Goal: Complete application form

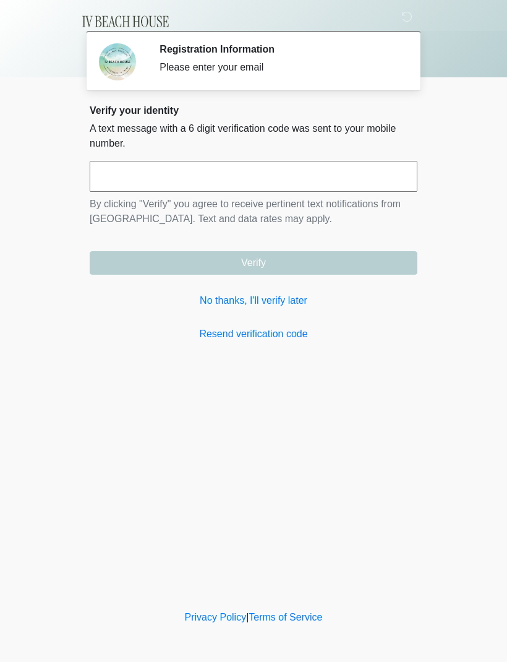
click at [173, 174] on input "text" at bounding box center [254, 176] width 328 height 31
type input "******"
click at [268, 263] on button "Verify" at bounding box center [254, 263] width 328 height 24
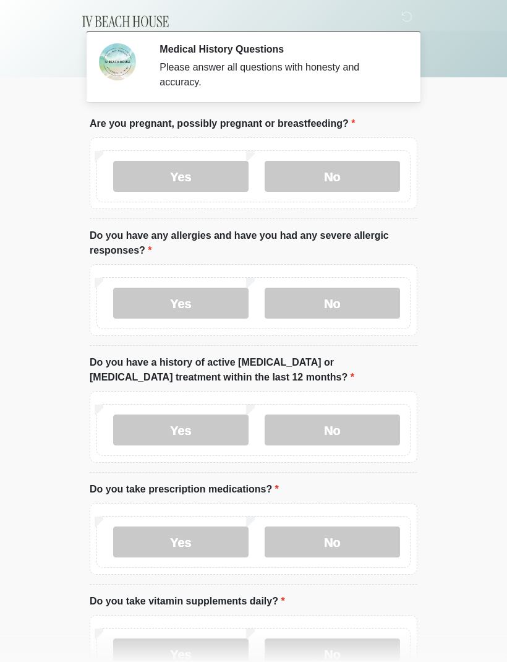
click at [338, 185] on label "No" at bounding box center [333, 176] width 136 height 31
click at [345, 304] on label "No" at bounding box center [333, 303] width 136 height 31
click at [328, 434] on label "No" at bounding box center [333, 430] width 136 height 31
click at [179, 548] on label "Yes" at bounding box center [181, 542] width 136 height 31
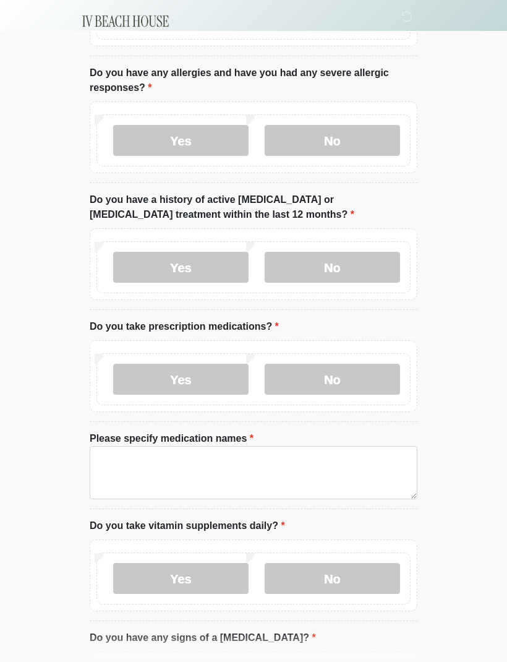
scroll to position [165, 0]
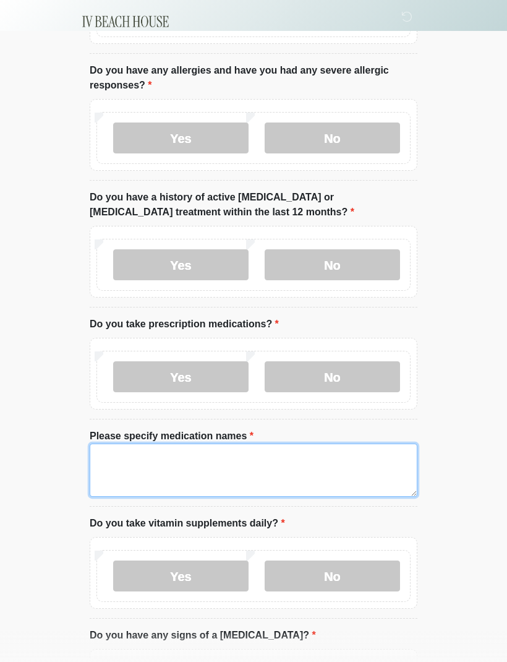
click at [118, 463] on textarea "Please specify medication names" at bounding box center [254, 470] width 328 height 53
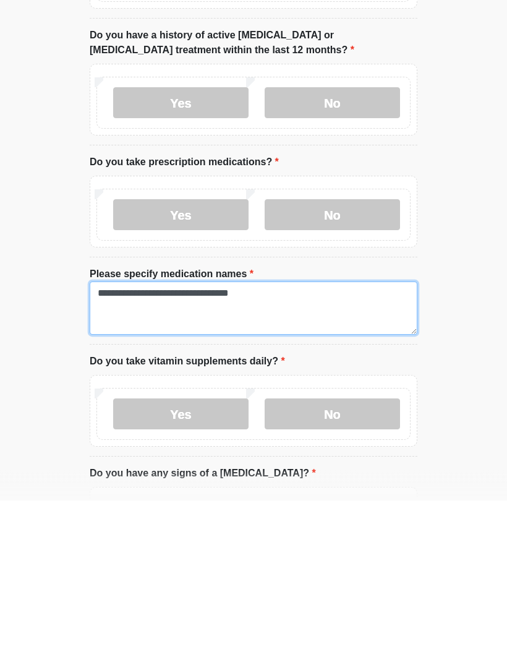
type textarea "**********"
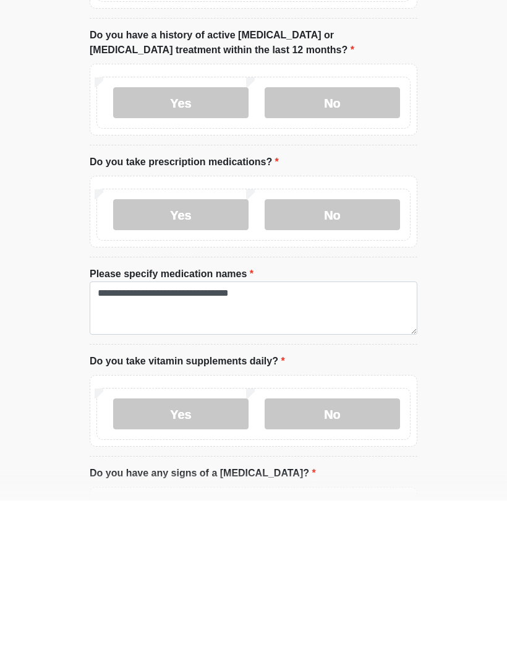
click at [196, 561] on label "Yes" at bounding box center [181, 576] width 136 height 31
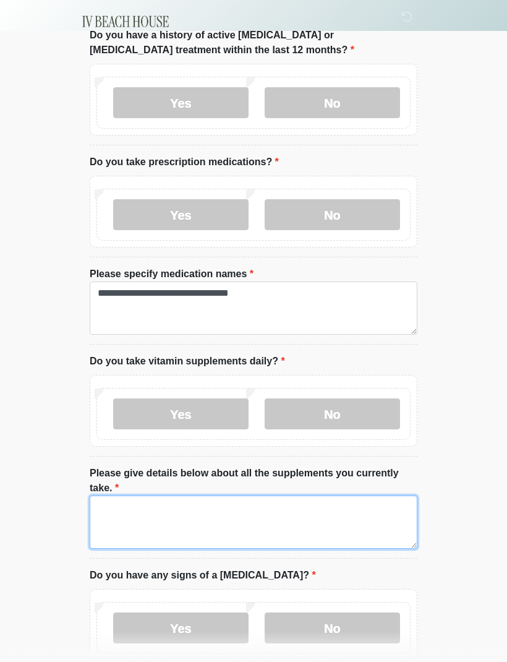
click at [131, 515] on textarea "Please give details below about all the supplements you currently take." at bounding box center [254, 522] width 328 height 53
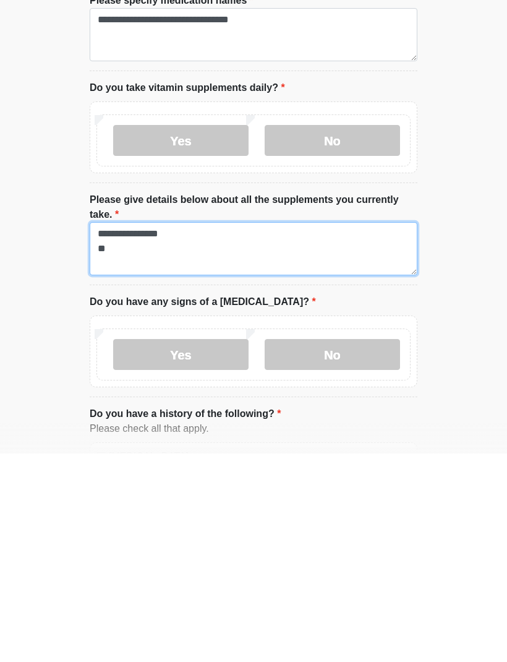
type textarea "**********"
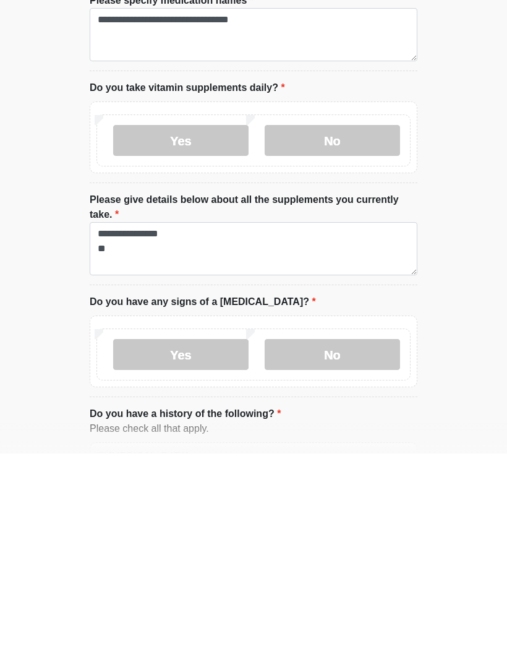
click at [335, 548] on label "No" at bounding box center [333, 563] width 136 height 31
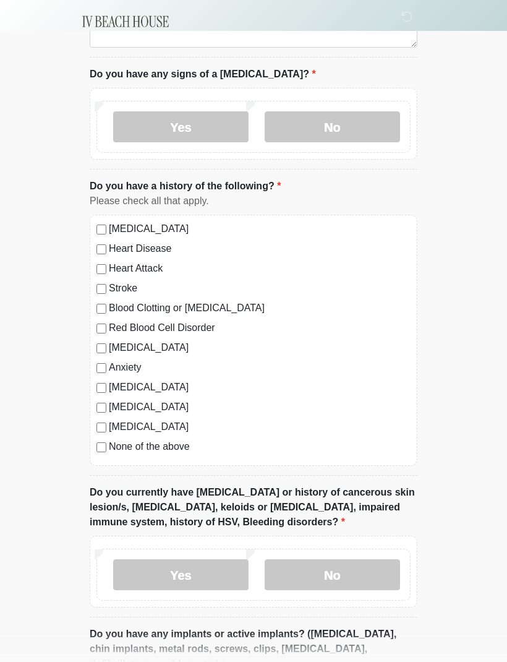
scroll to position [838, 0]
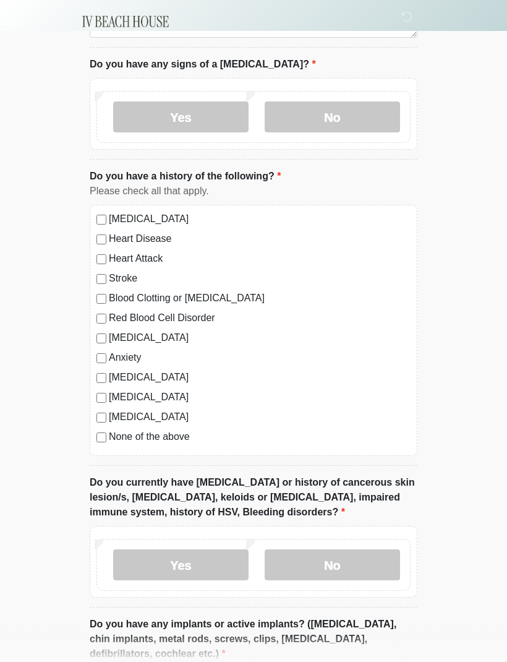
click at [113, 440] on label "None of the above" at bounding box center [260, 436] width 302 height 15
click at [330, 563] on label "No" at bounding box center [333, 564] width 136 height 31
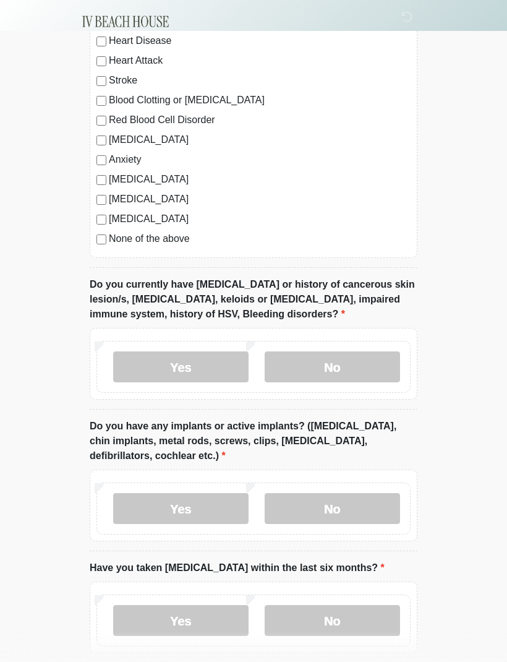
scroll to position [1046, 0]
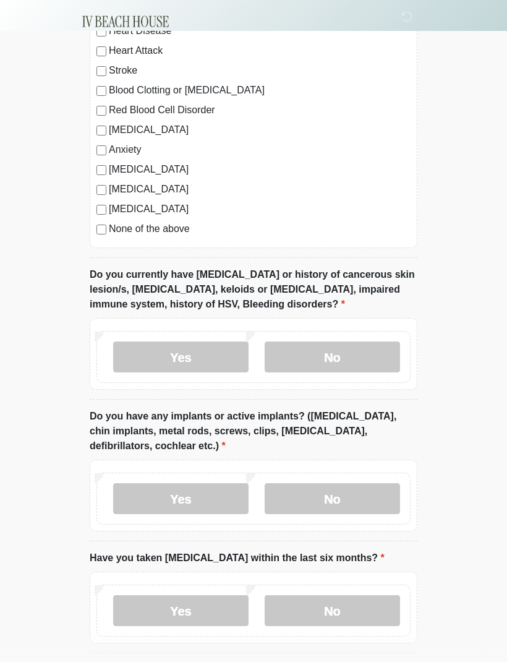
click at [332, 501] on label "No" at bounding box center [333, 498] width 136 height 31
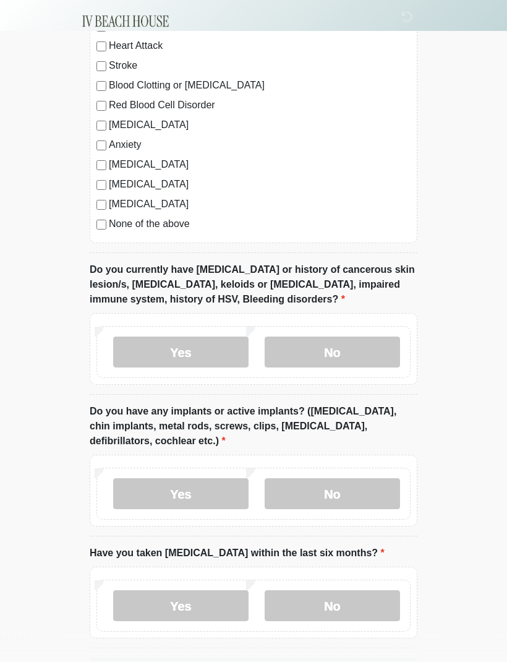
scroll to position [1093, 0]
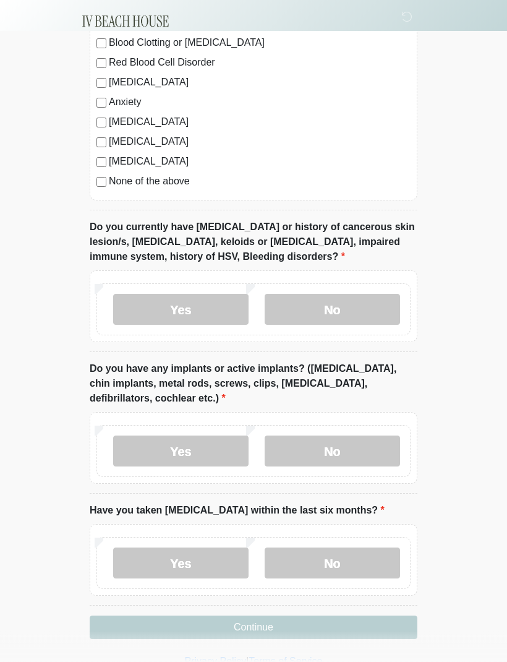
click at [335, 567] on label "No" at bounding box center [333, 563] width 136 height 31
click at [255, 629] on button "Continue" at bounding box center [254, 628] width 328 height 24
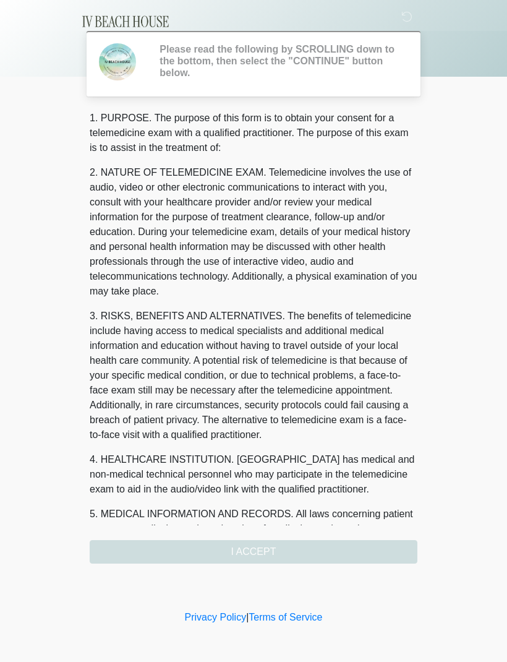
scroll to position [0, 0]
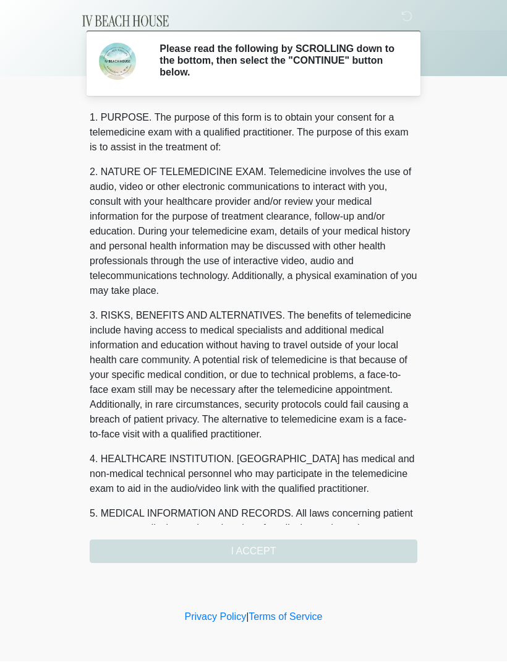
click at [269, 549] on div "1. PURPOSE. The purpose of this form is to obtain your consent for a telemedici…" at bounding box center [254, 337] width 328 height 453
click at [252, 556] on div "1. PURPOSE. The purpose of this form is to obtain your consent for a telemedici…" at bounding box center [254, 337] width 328 height 453
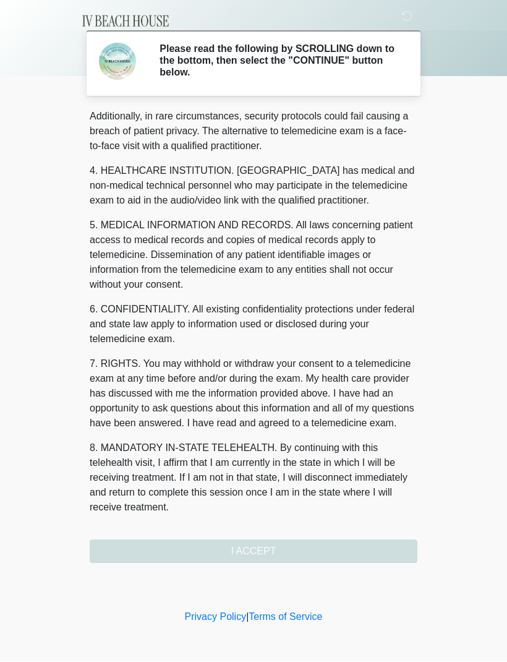
scroll to position [318, 0]
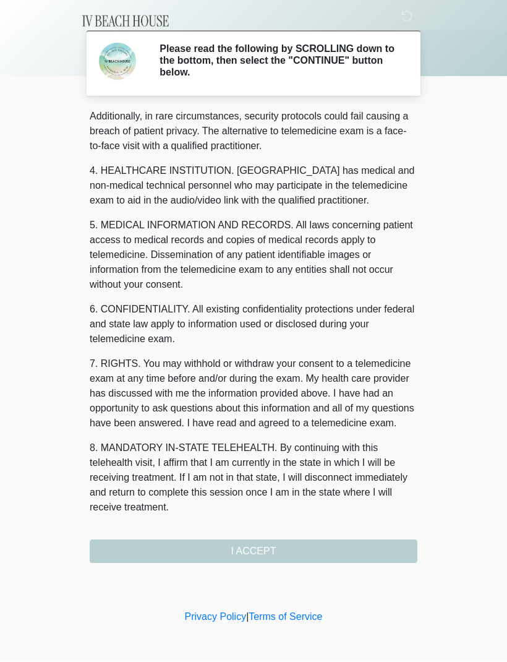
click at [265, 554] on button "I ACCEPT" at bounding box center [254, 552] width 328 height 24
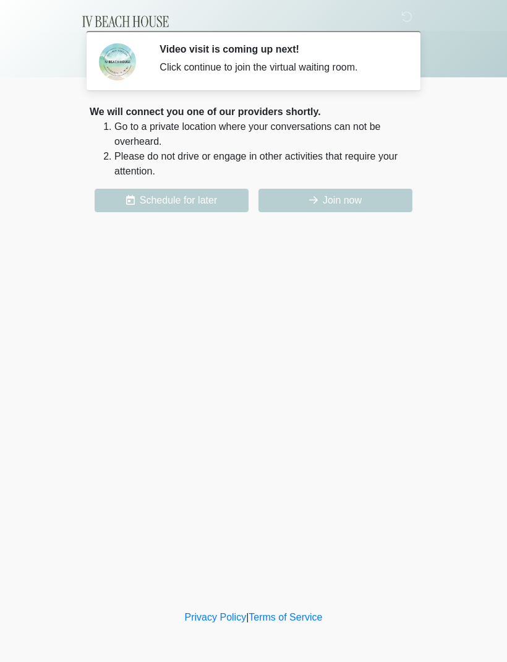
click at [343, 209] on button "Join now" at bounding box center [336, 201] width 154 height 24
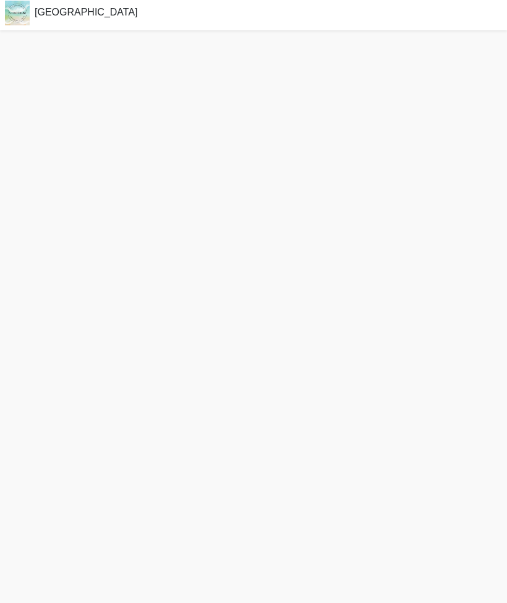
scroll to position [4, 0]
click at [66, 12] on span "[GEOGRAPHIC_DATA]" at bounding box center [86, 12] width 103 height 11
